Goal: Information Seeking & Learning: Learn about a topic

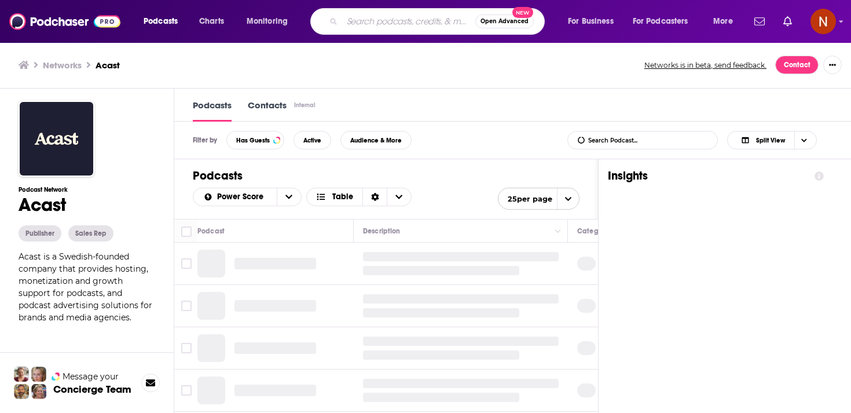
click at [407, 21] on input "Search podcasts, credits, & more..." at bounding box center [408, 21] width 133 height 19
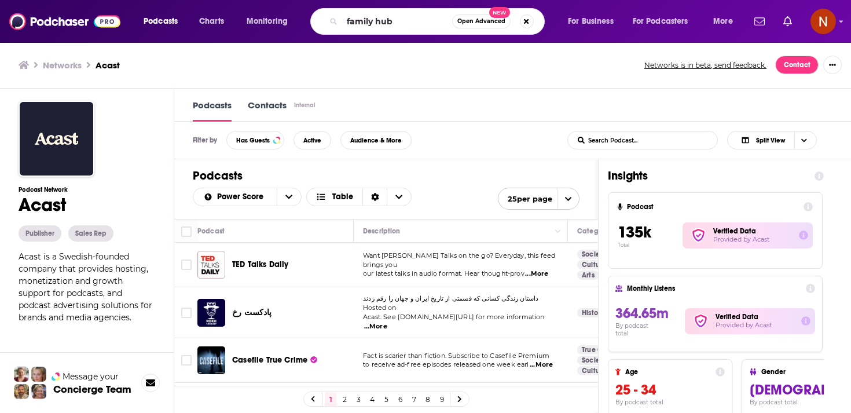
type input "family hub"
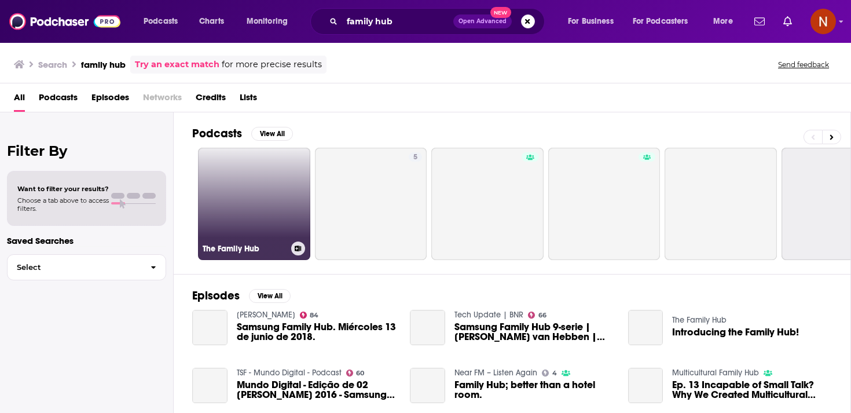
click at [237, 191] on link "The Family Hub" at bounding box center [254, 204] width 112 height 112
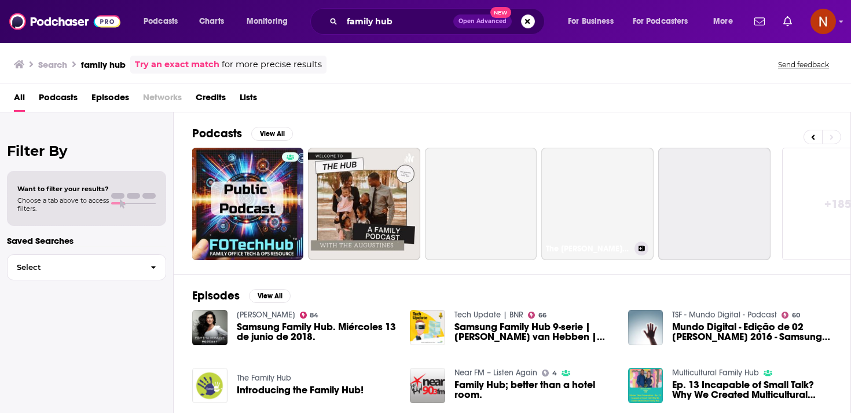
scroll to position [0, 405]
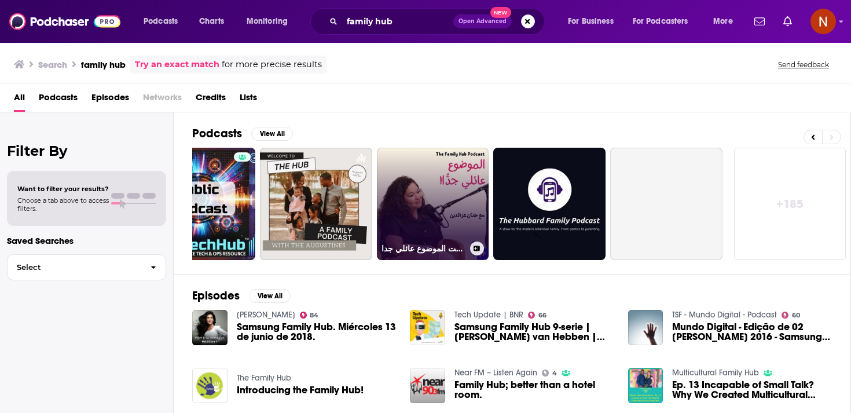
click at [452, 196] on link "بودكاست الموضوع عائلي جدا | The Family Hub Podcast" at bounding box center [433, 204] width 112 height 112
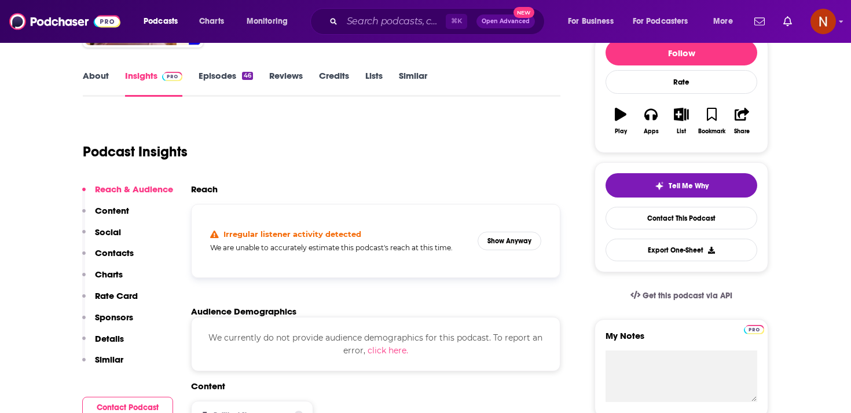
scroll to position [80, 0]
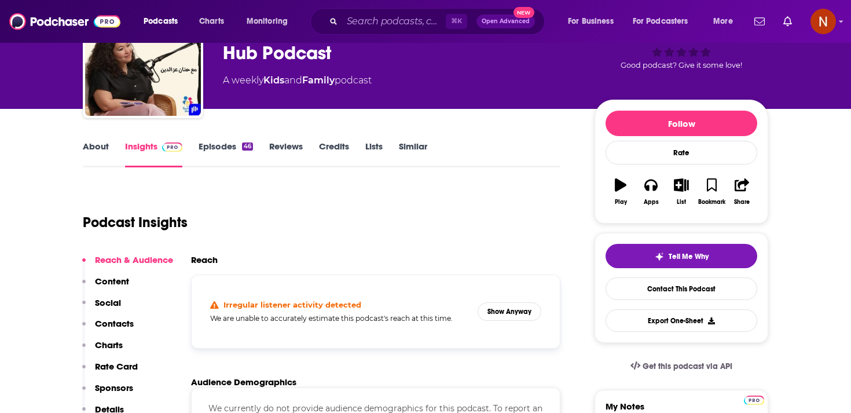
click at [233, 145] on link "Episodes 46" at bounding box center [226, 154] width 54 height 27
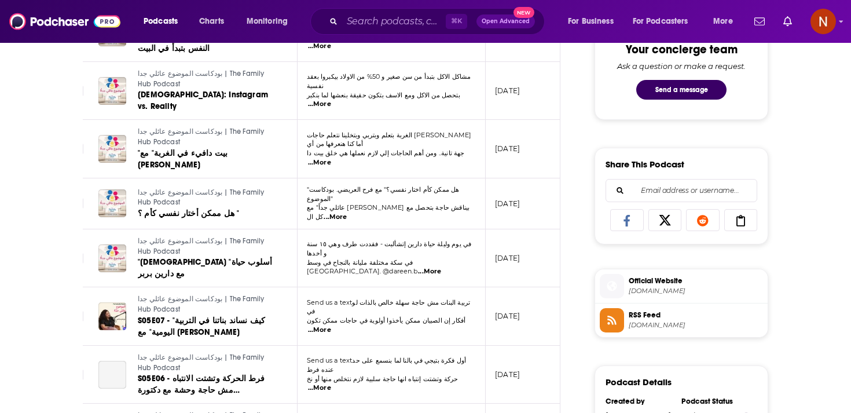
scroll to position [651, 0]
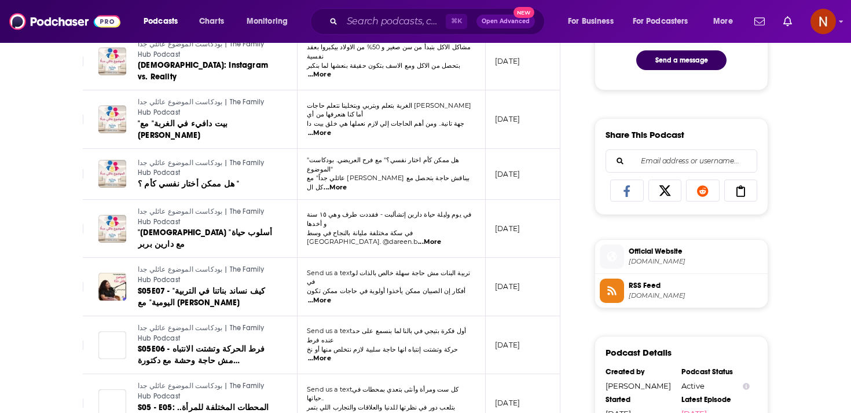
click at [649, 295] on span "[DOMAIN_NAME]" at bounding box center [696, 295] width 134 height 9
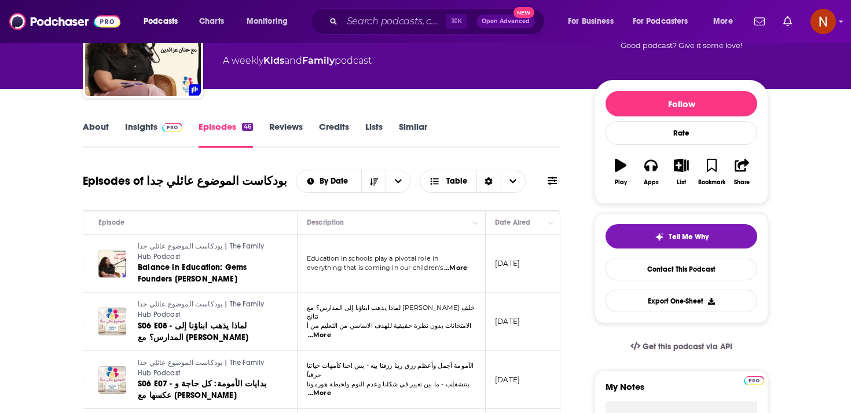
scroll to position [0, 0]
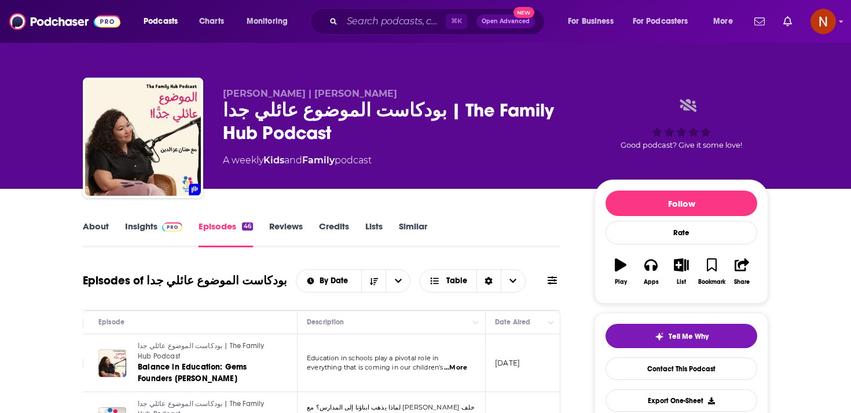
click at [319, 161] on link "Family" at bounding box center [318, 160] width 32 height 11
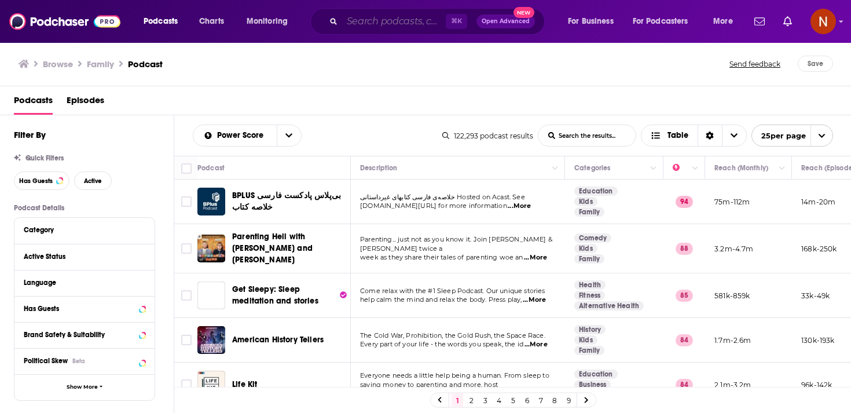
click at [362, 23] on input "Search podcasts, credits, & more..." at bounding box center [394, 21] width 104 height 19
click at [216, 23] on span "Charts" at bounding box center [211, 21] width 25 height 16
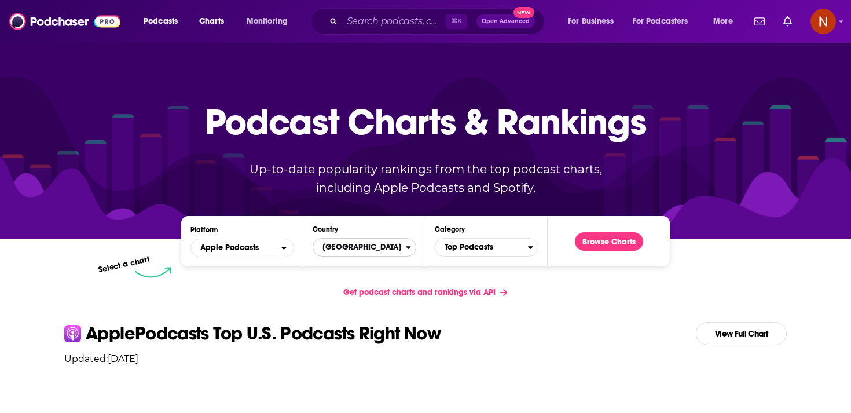
click at [364, 249] on span "[GEOGRAPHIC_DATA]" at bounding box center [359, 247] width 93 height 20
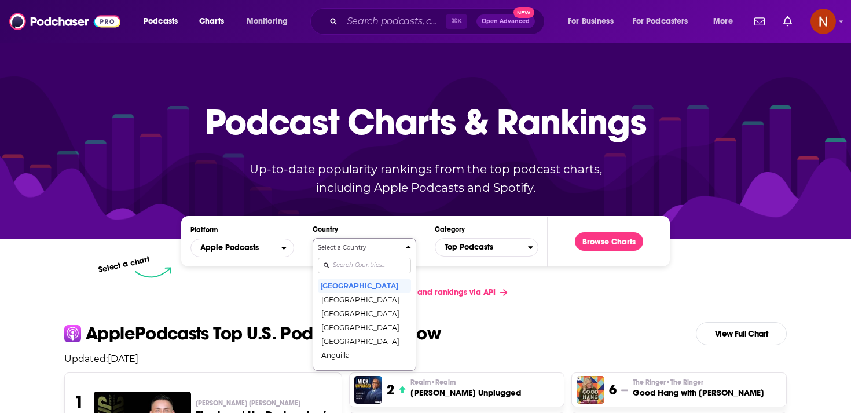
click at [361, 260] on input "Countries" at bounding box center [364, 266] width 93 height 16
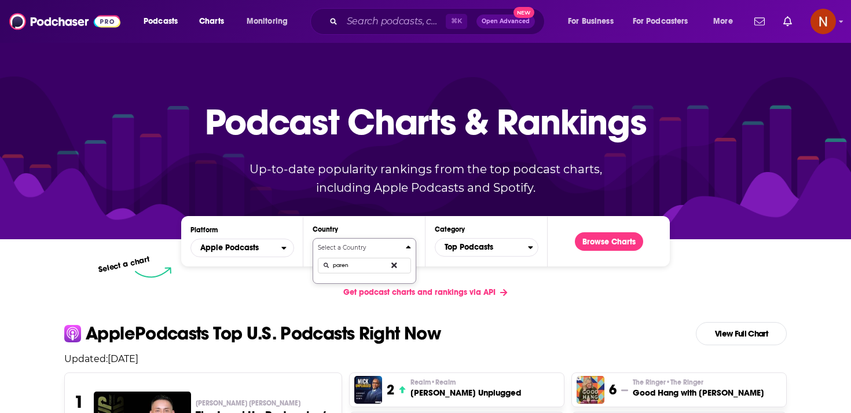
type input "parent"
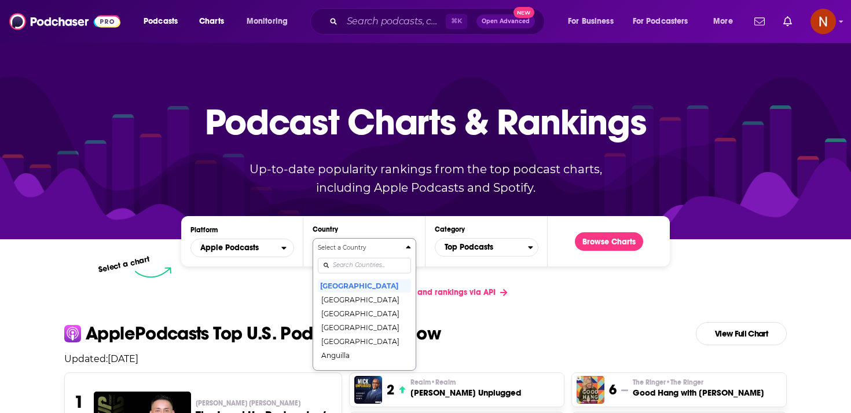
type input "k"
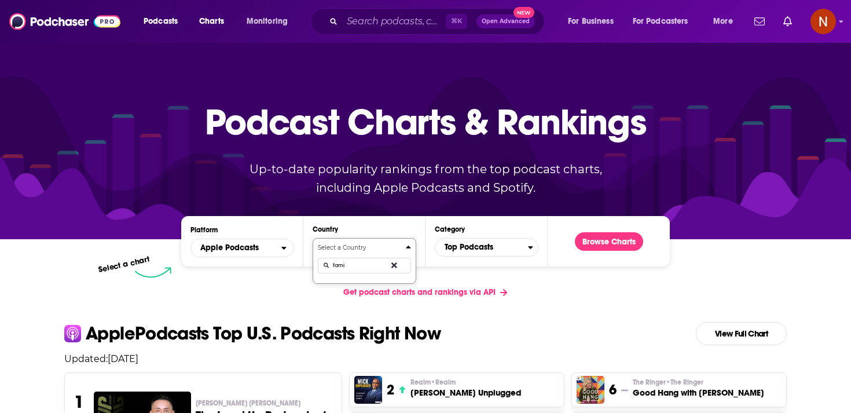
type input "famil"
type input "jord"
click at [350, 282] on button "Jordan" at bounding box center [364, 285] width 93 height 14
click at [469, 247] on span "Top Podcasts" at bounding box center [481, 247] width 93 height 20
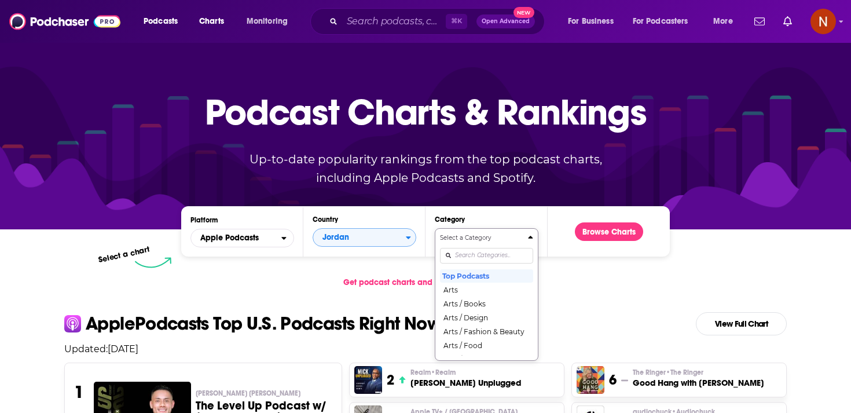
click at [467, 268] on div "Select a Category Top Podcasts Arts Arts / Books Arts / Design Arts / Fashion &…" at bounding box center [486, 294] width 93 height 122
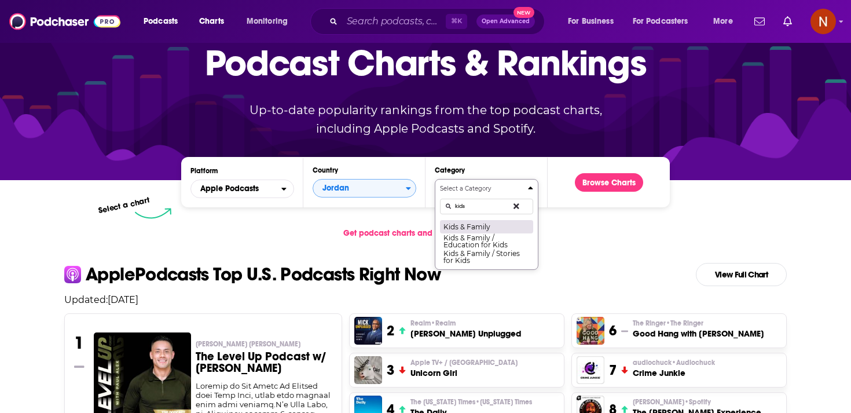
type input "kids"
click at [480, 222] on button "Kids & Family" at bounding box center [486, 226] width 93 height 14
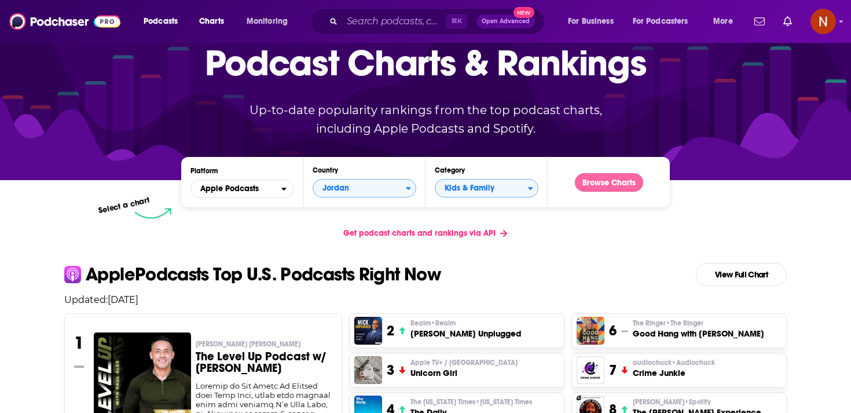
click at [608, 181] on button "Browse Charts" at bounding box center [609, 182] width 68 height 19
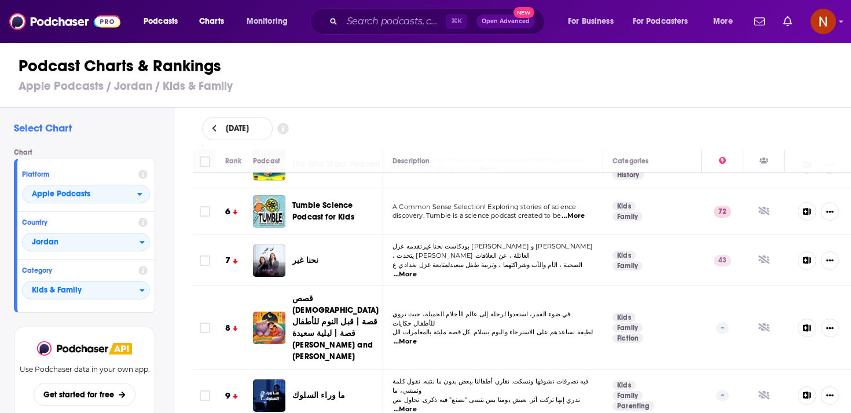
scroll to position [222, 0]
click at [306, 256] on span "نحنا غير" at bounding box center [305, 261] width 26 height 10
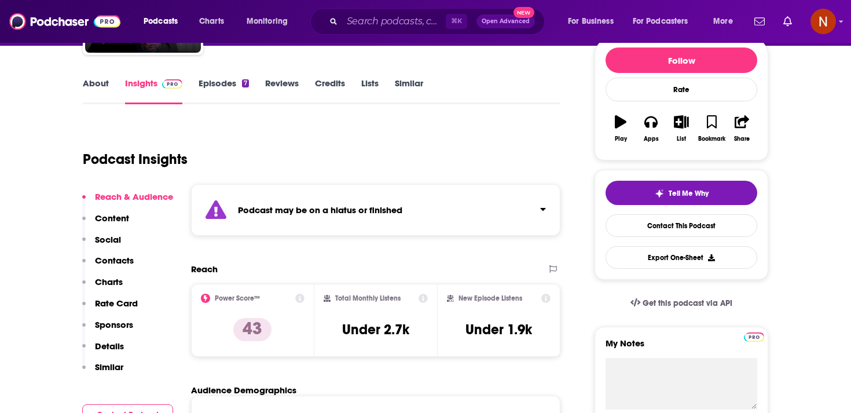
scroll to position [144, 0]
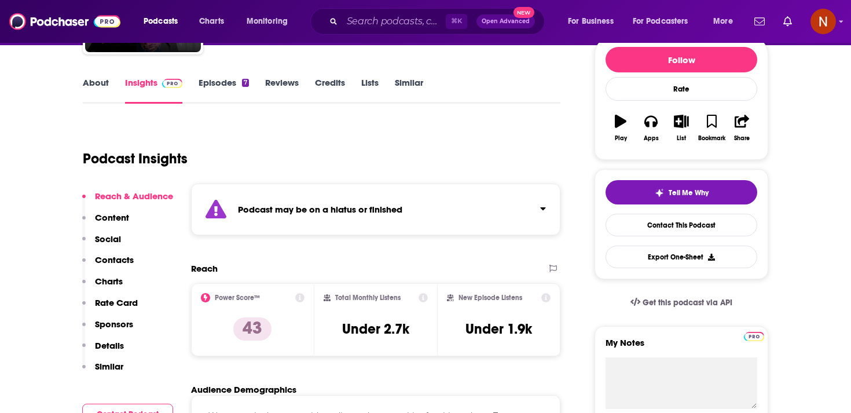
click at [326, 214] on strong "Podcast may be on a hiatus or finished" at bounding box center [320, 209] width 164 height 11
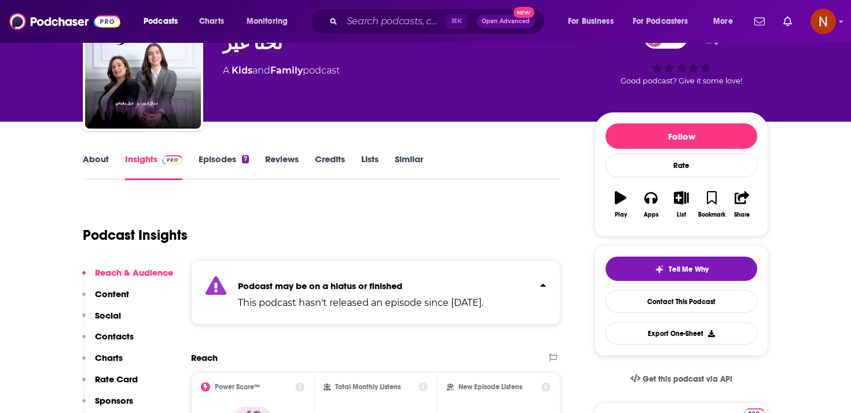
scroll to position [58, 0]
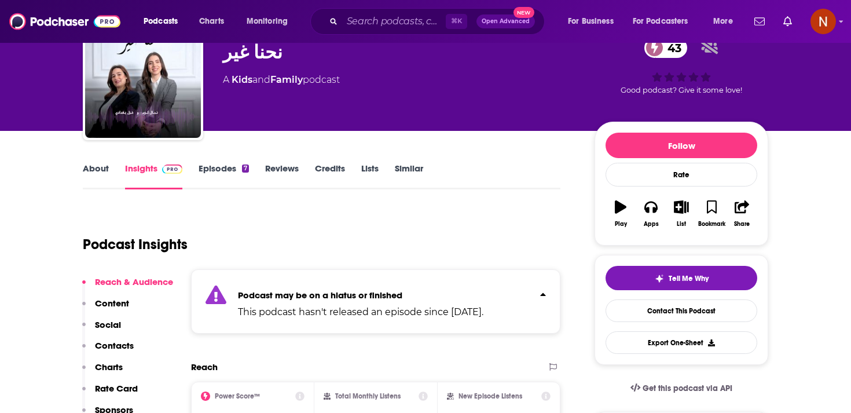
click at [222, 171] on link "Episodes 7" at bounding box center [224, 176] width 50 height 27
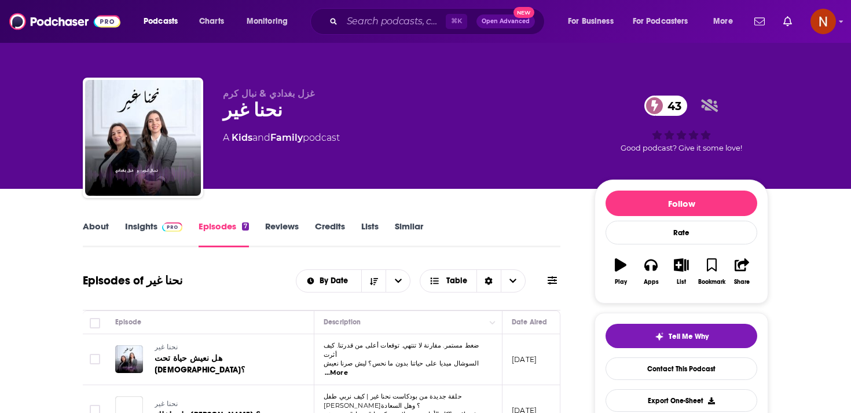
click at [148, 226] on link "Insights" at bounding box center [153, 234] width 57 height 27
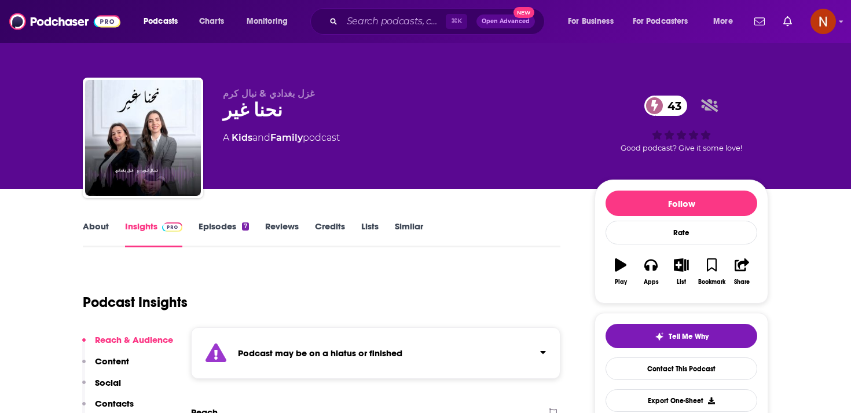
click at [271, 337] on div "Podcast may be on a hiatus or finished" at bounding box center [375, 353] width 369 height 52
click at [215, 227] on link "Episodes 7" at bounding box center [224, 234] width 50 height 27
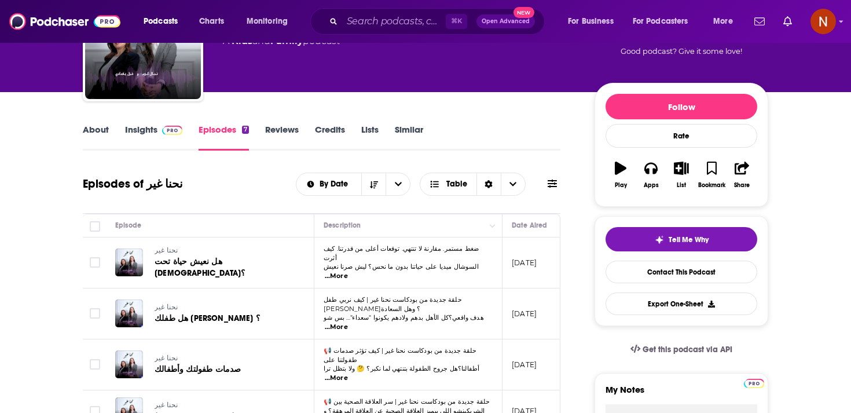
scroll to position [98, 0]
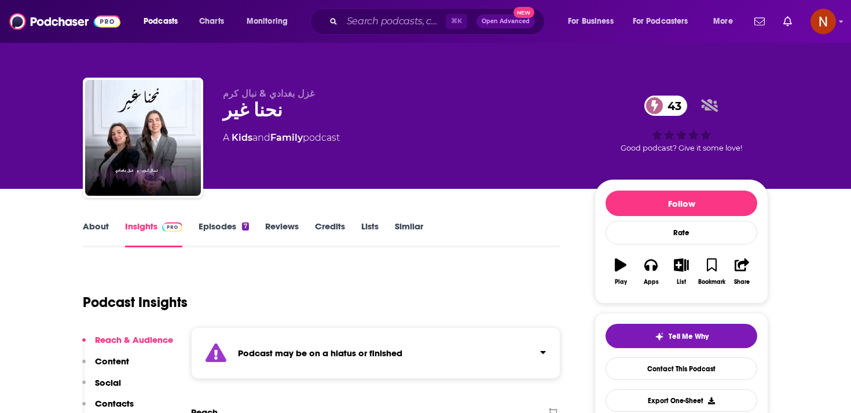
click at [224, 225] on link "Episodes 7" at bounding box center [224, 234] width 50 height 27
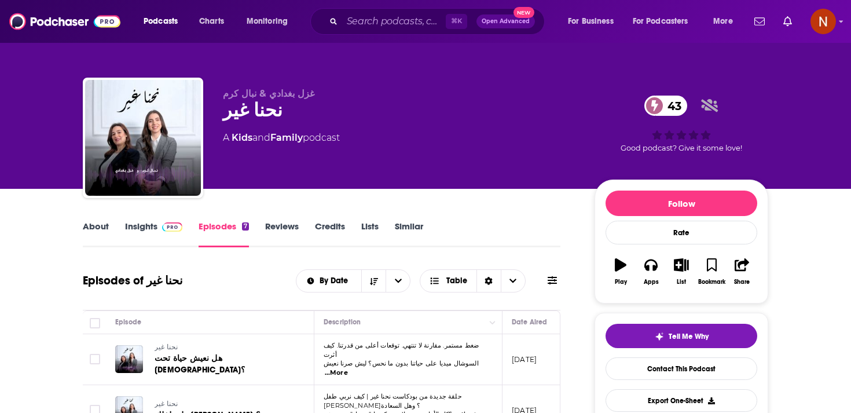
click at [152, 229] on link "Insights" at bounding box center [153, 234] width 57 height 27
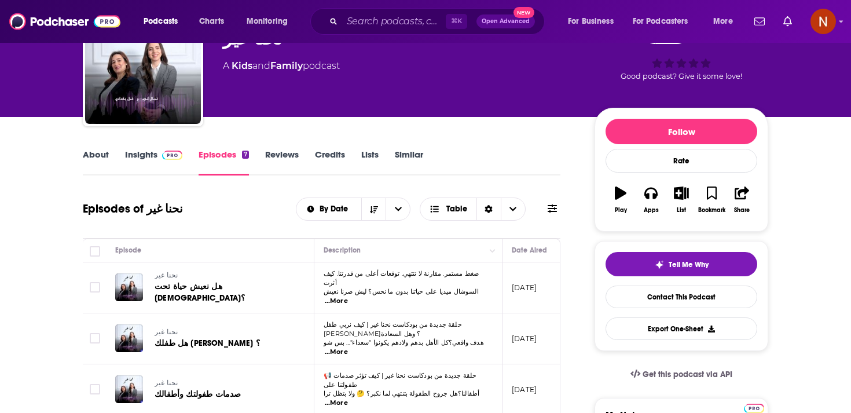
scroll to position [85, 0]
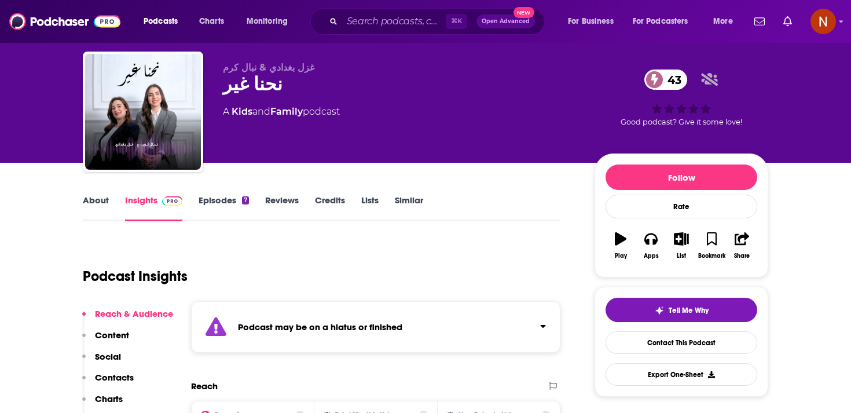
scroll to position [27, 0]
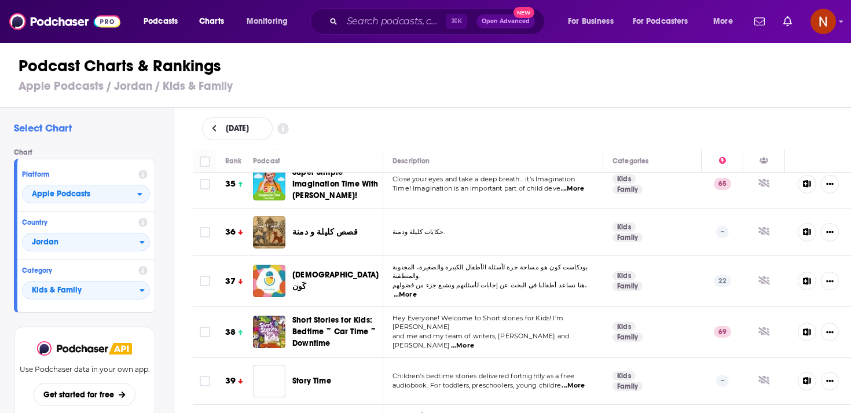
scroll to position [1695, 0]
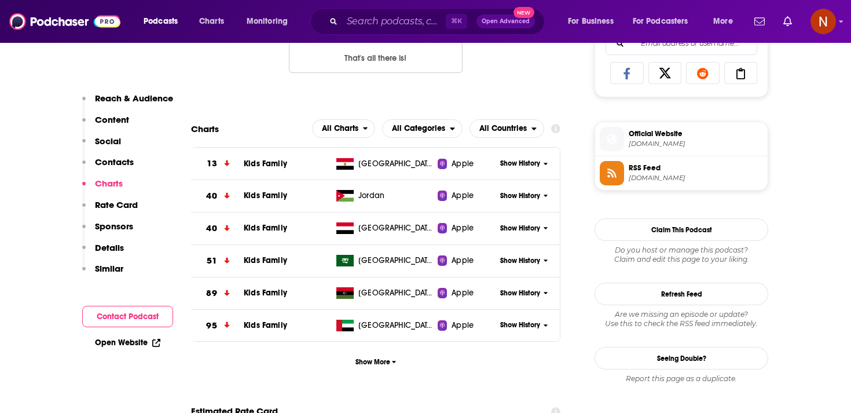
scroll to position [770, 0]
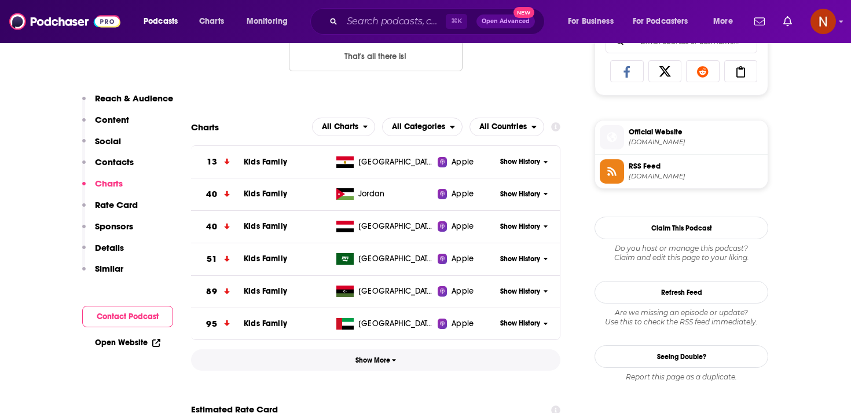
click at [365, 359] on span "Show More" at bounding box center [375, 360] width 41 height 8
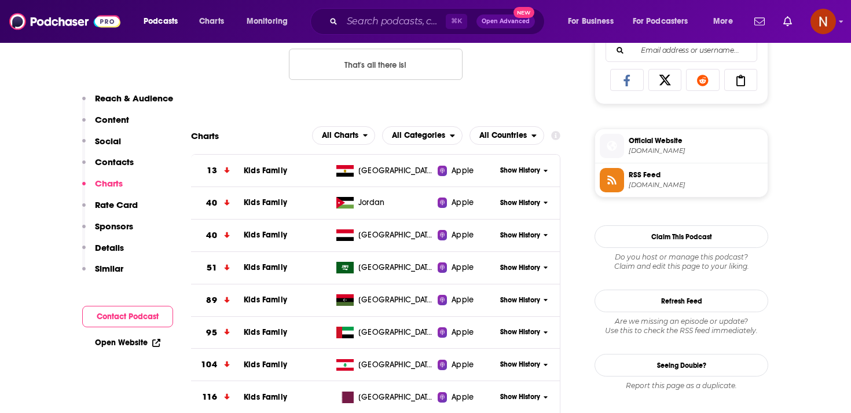
scroll to position [761, 0]
click at [524, 205] on span "Show History" at bounding box center [520, 204] width 40 height 10
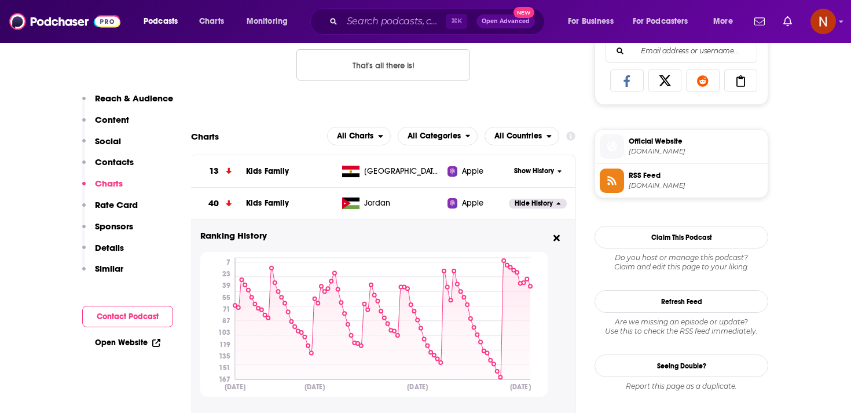
click at [542, 172] on span "Show History" at bounding box center [534, 171] width 40 height 10
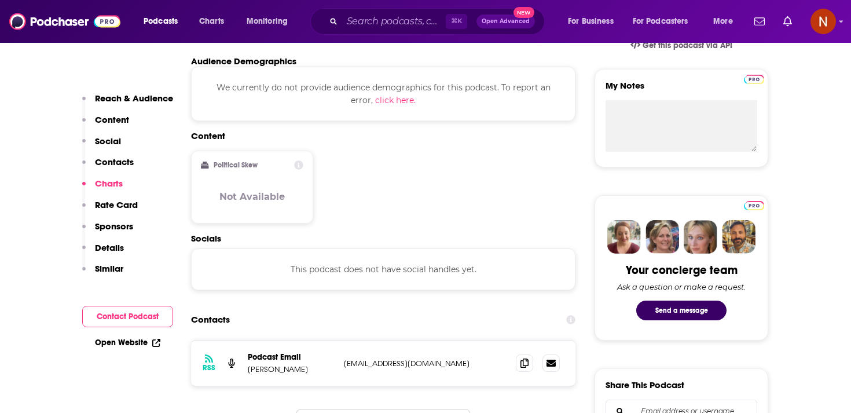
scroll to position [0, 0]
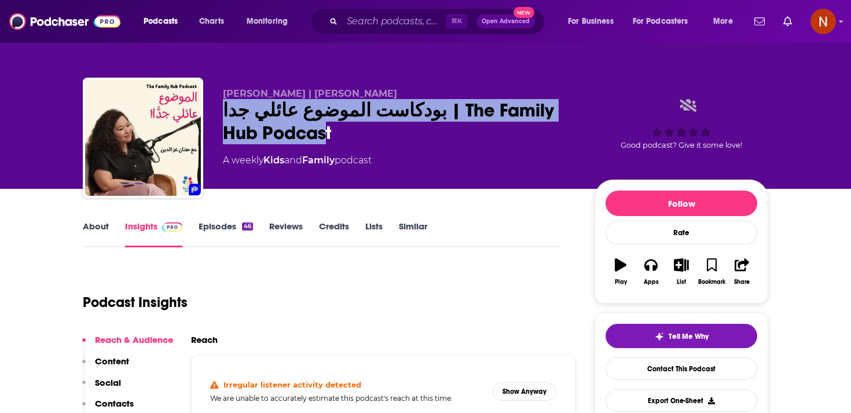
drag, startPoint x: 286, startPoint y: 138, endPoint x: 207, endPoint y: 108, distance: 84.1
click at [207, 108] on div "[PERSON_NAME] | [PERSON_NAME] بودكاست الموضوع عائلي جدا | The Family Hub Podcas…" at bounding box center [425, 140] width 685 height 125
drag, startPoint x: 305, startPoint y: 137, endPoint x: 218, endPoint y: 114, distance: 90.3
click at [218, 114] on div "[PERSON_NAME] | [PERSON_NAME] بودكاست الموضوع عائلي جدا | The Family Hub Podcas…" at bounding box center [425, 140] width 685 height 125
copy h2 "بودكاست الموضوع عائلي جدا | The Family Hub Podcast"
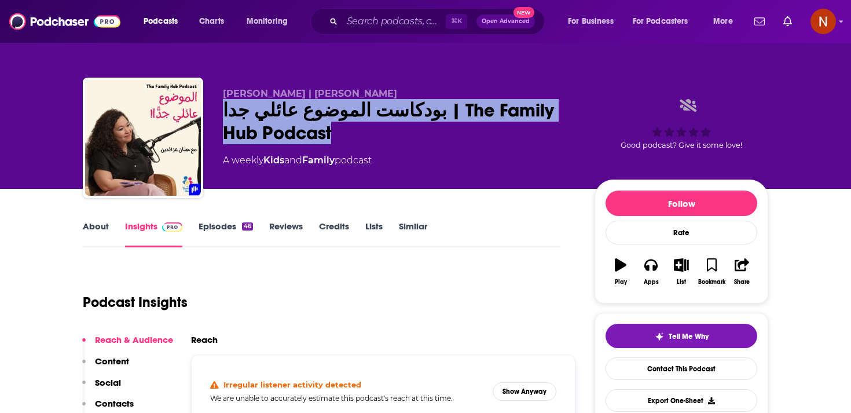
click at [258, 120] on div "بودكاست الموضوع عائلي جدا | The Family Hub Podcast" at bounding box center [399, 121] width 353 height 45
